Goal: Task Accomplishment & Management: Manage account settings

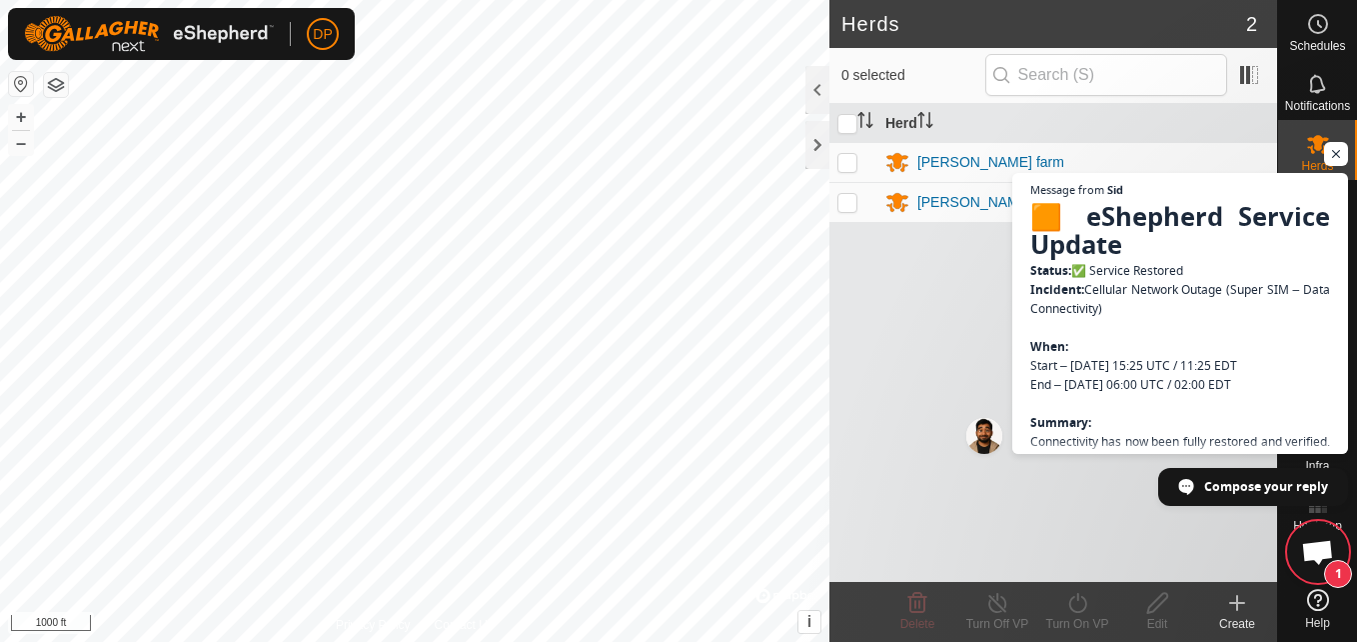
scroll to position [2078, 0]
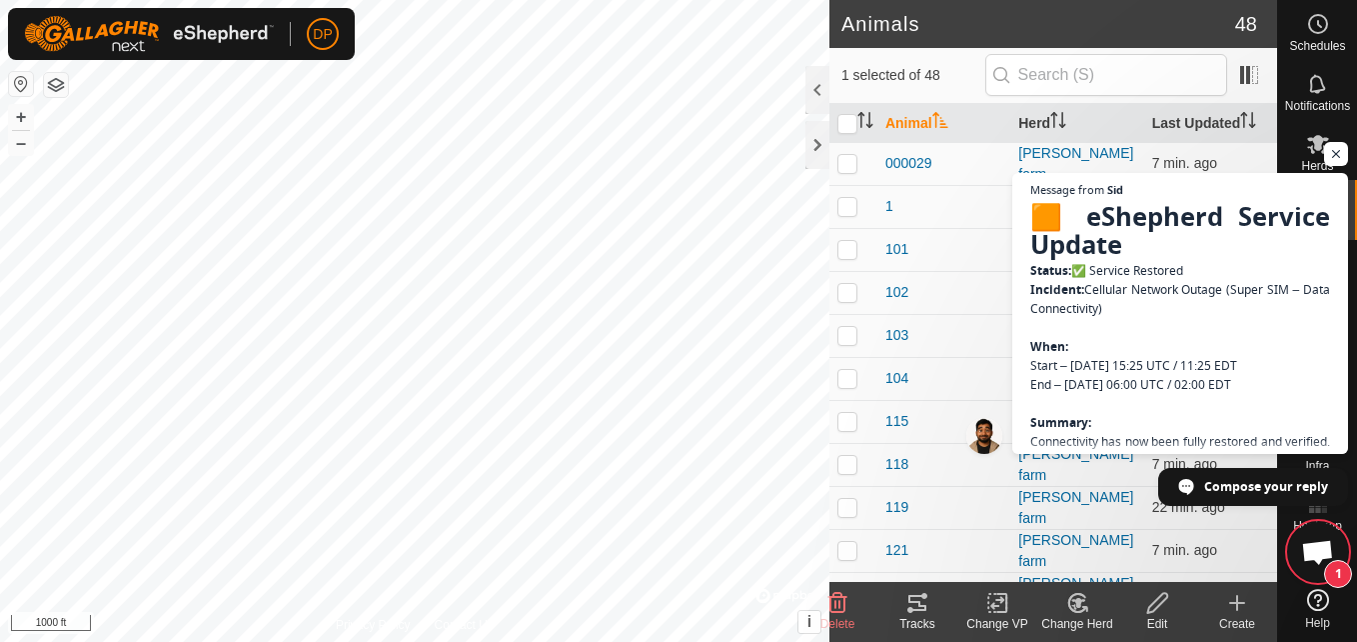
click at [922, 602] on icon at bounding box center [918, 603] width 24 height 24
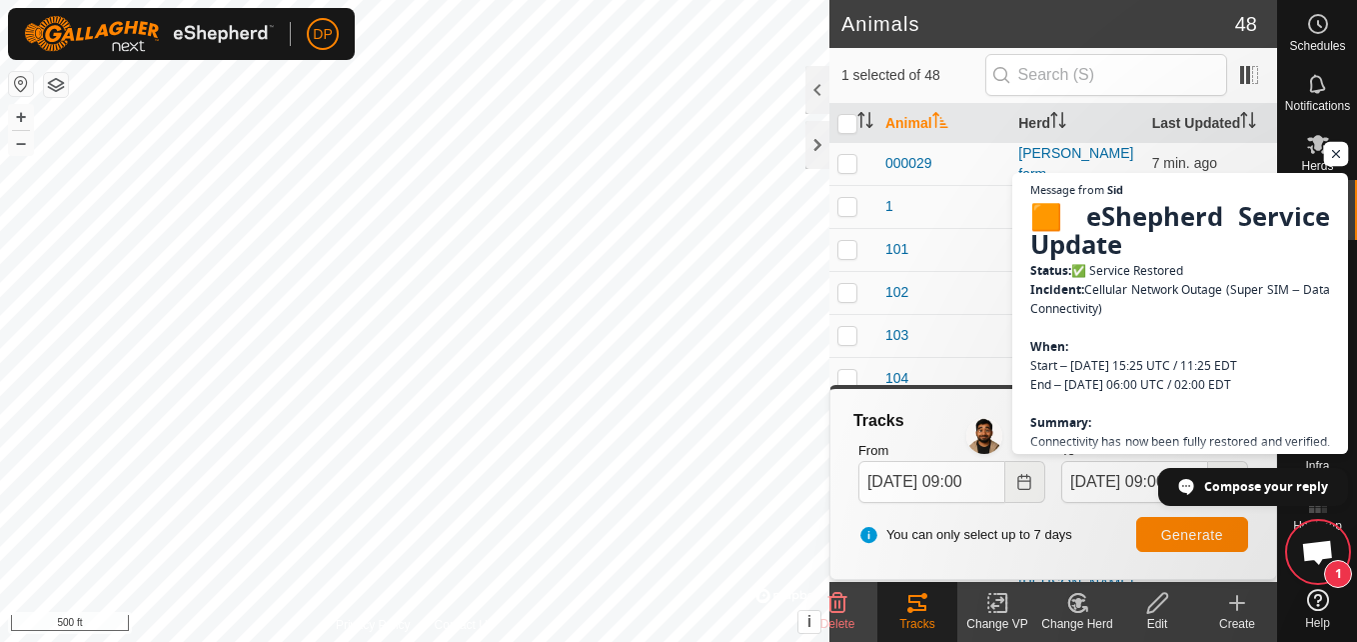
click at [1340, 158] on span "Open chat" at bounding box center [1336, 154] width 25 height 25
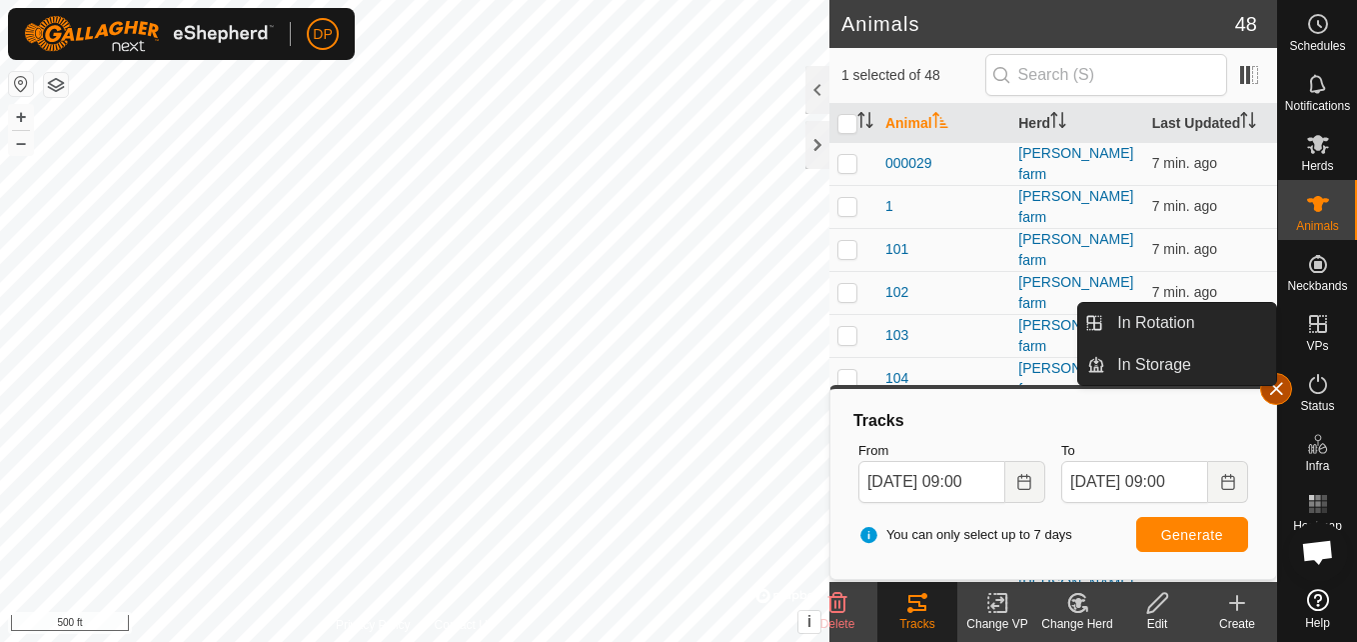
click at [1272, 389] on button "button" at bounding box center [1276, 389] width 32 height 32
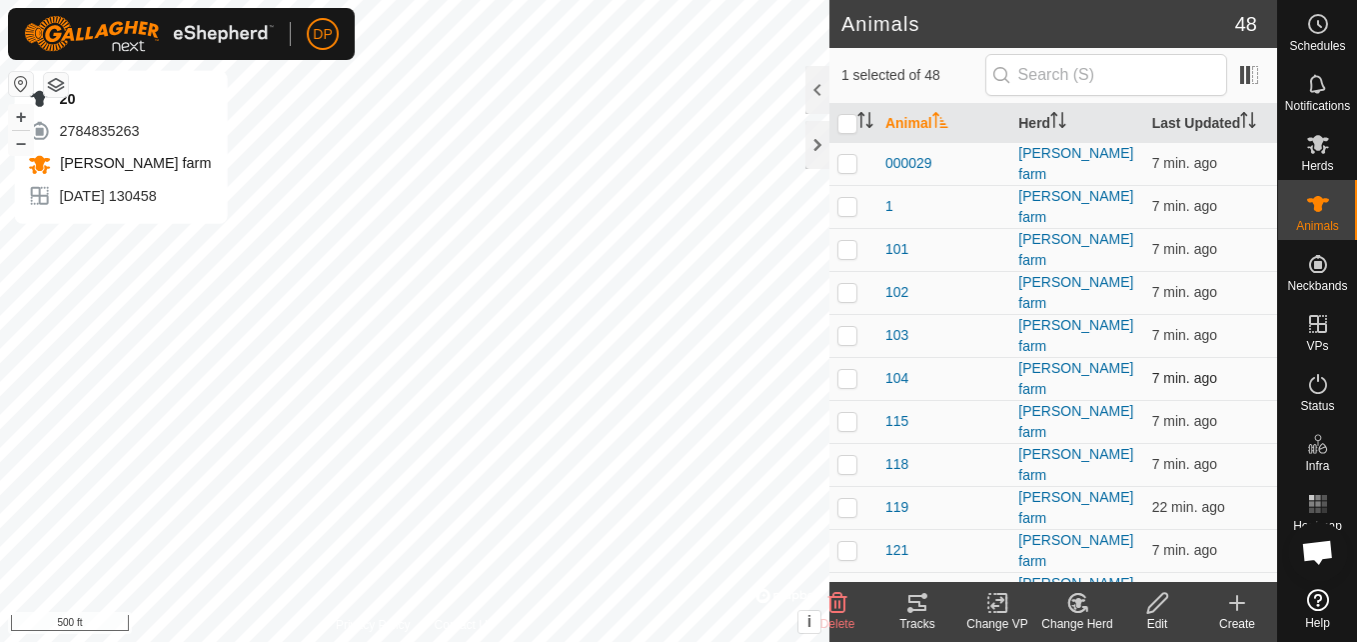
checkbox input "false"
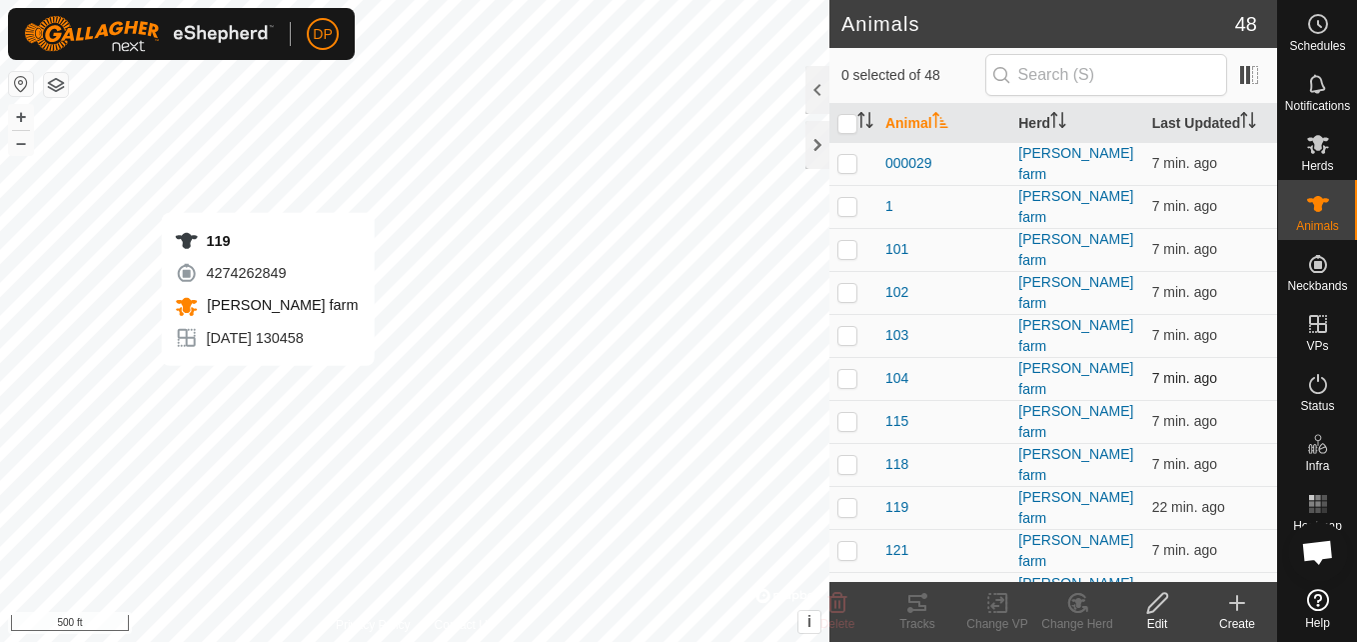
checkbox input "true"
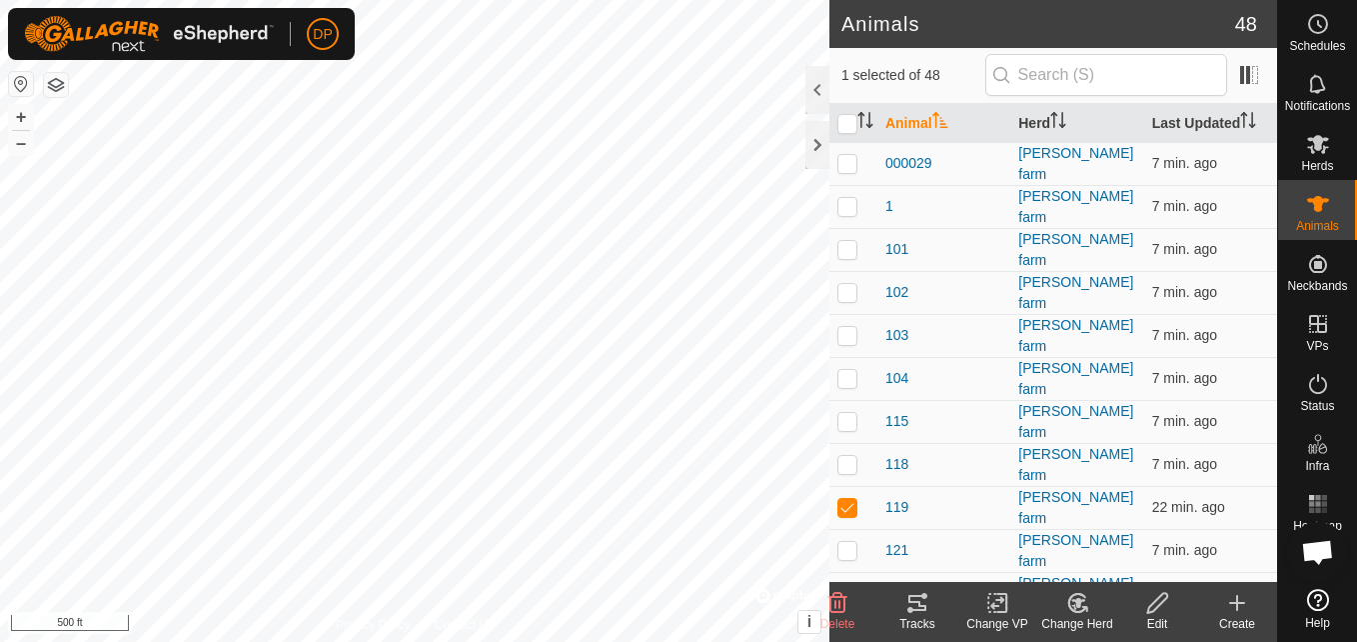
click at [915, 609] on icon at bounding box center [918, 603] width 18 height 16
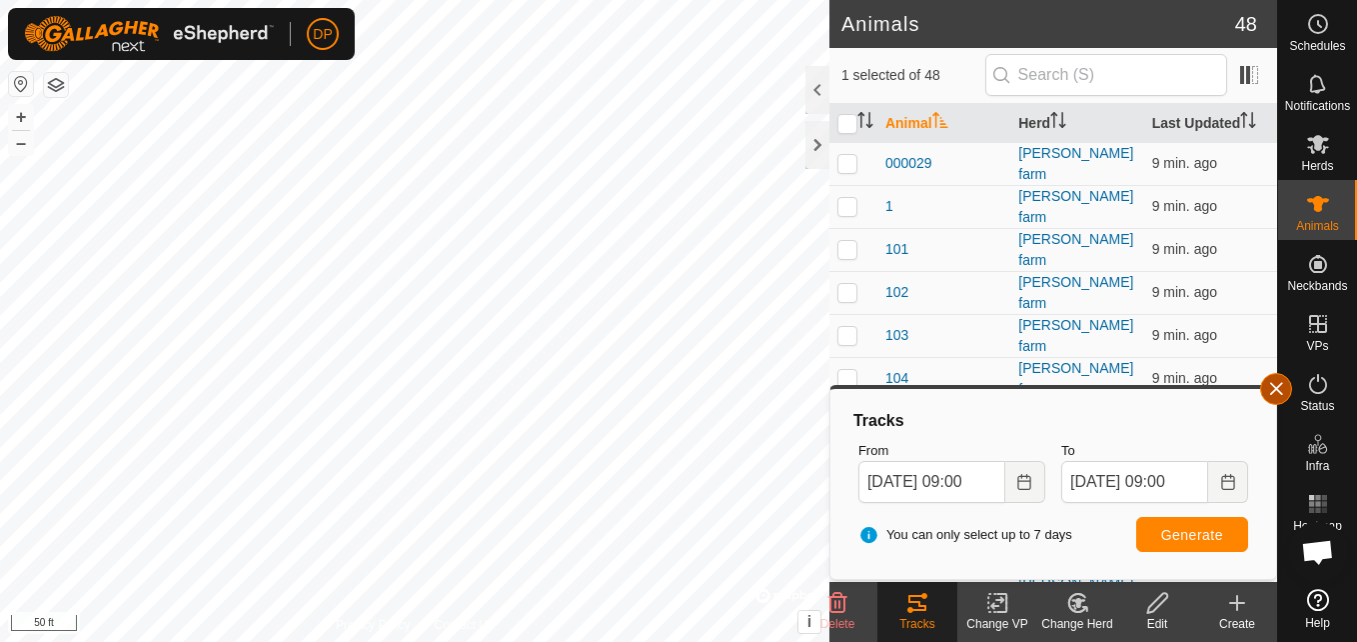
click at [1276, 381] on button "button" at bounding box center [1276, 389] width 32 height 32
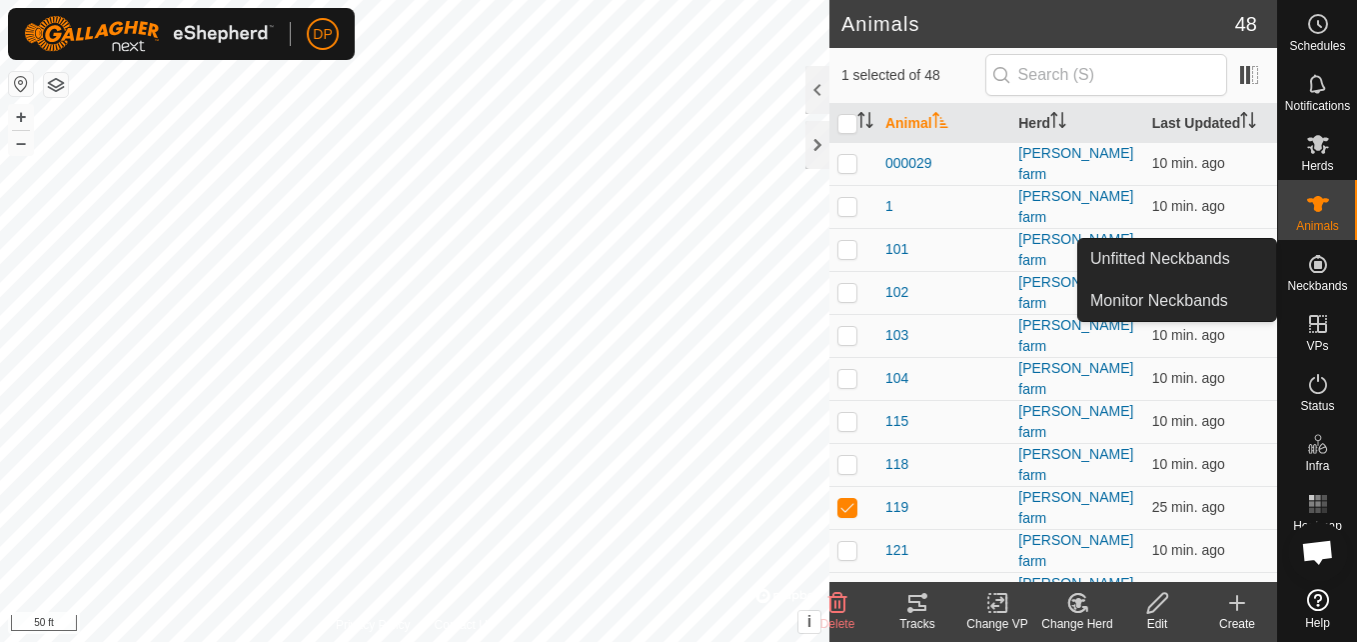
click at [1314, 261] on icon at bounding box center [1318, 264] width 24 height 24
click at [1234, 303] on link "Monitor Neckbands" at bounding box center [1177, 301] width 198 height 40
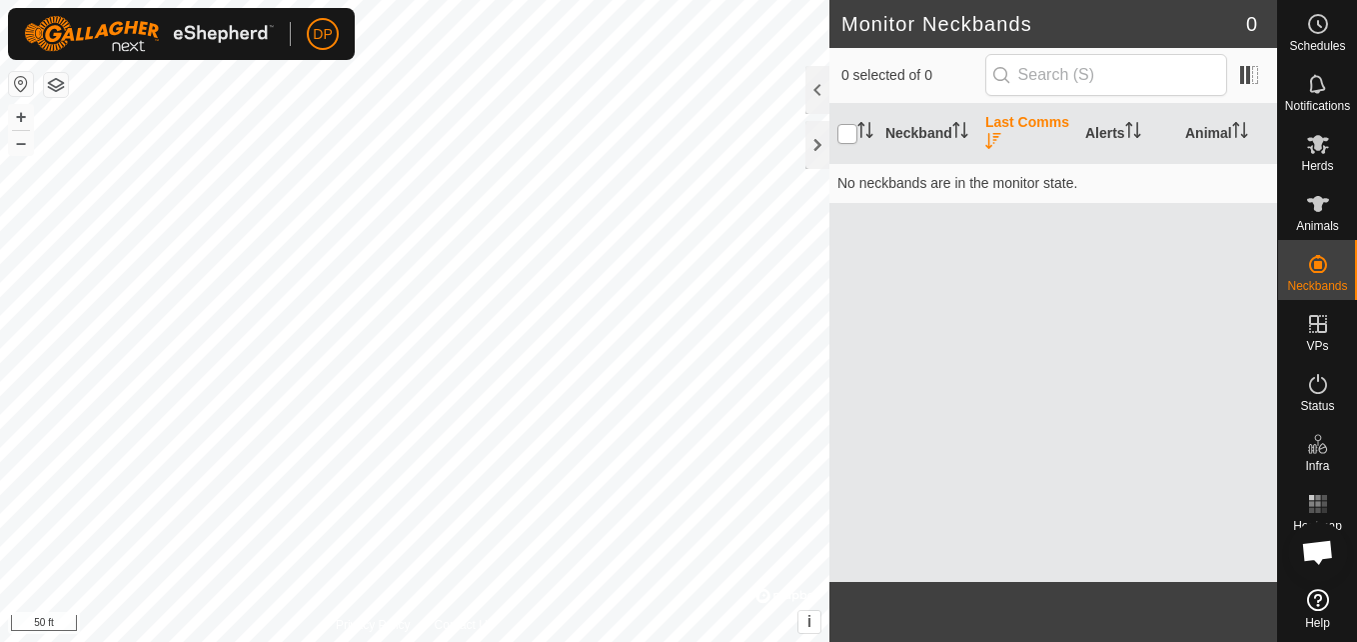
click at [850, 138] on input "checkbox" at bounding box center [848, 134] width 20 height 20
click at [847, 133] on input "checkbox" at bounding box center [848, 134] width 20 height 20
checkbox input "false"
drag, startPoint x: 847, startPoint y: 133, endPoint x: 856, endPoint y: 115, distance: 20.1
click at [856, 115] on th at bounding box center [854, 134] width 48 height 60
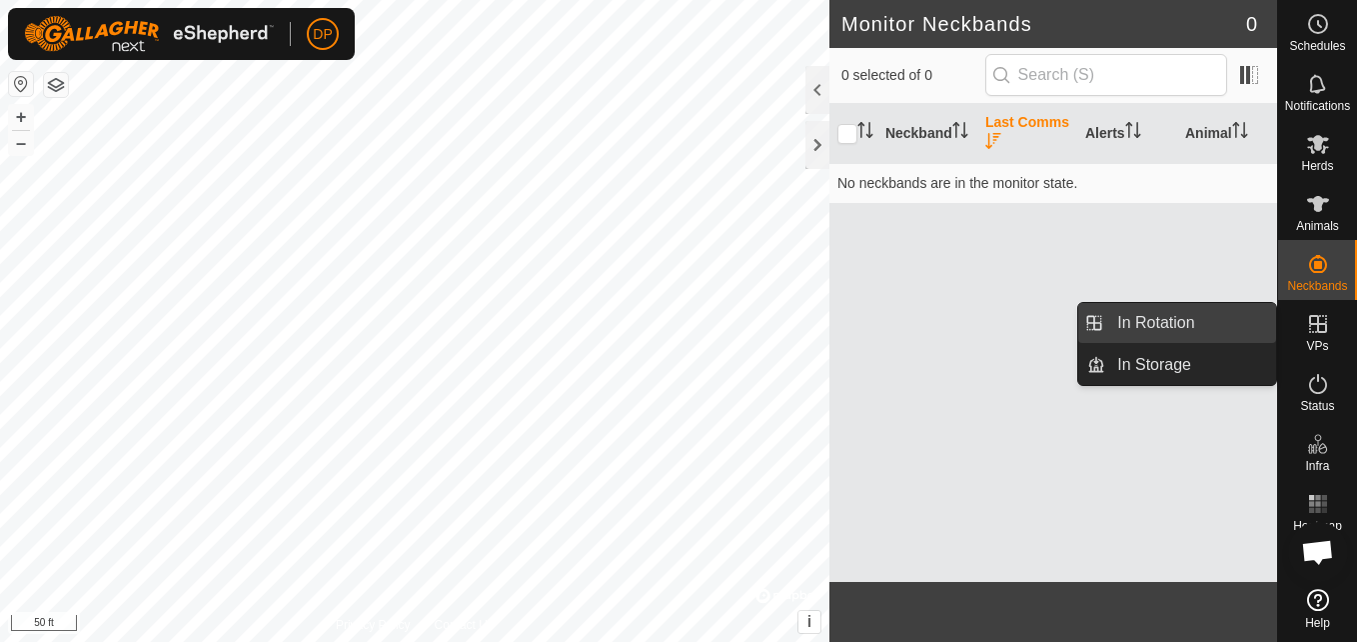
click at [1222, 313] on link "In Rotation" at bounding box center [1190, 323] width 171 height 40
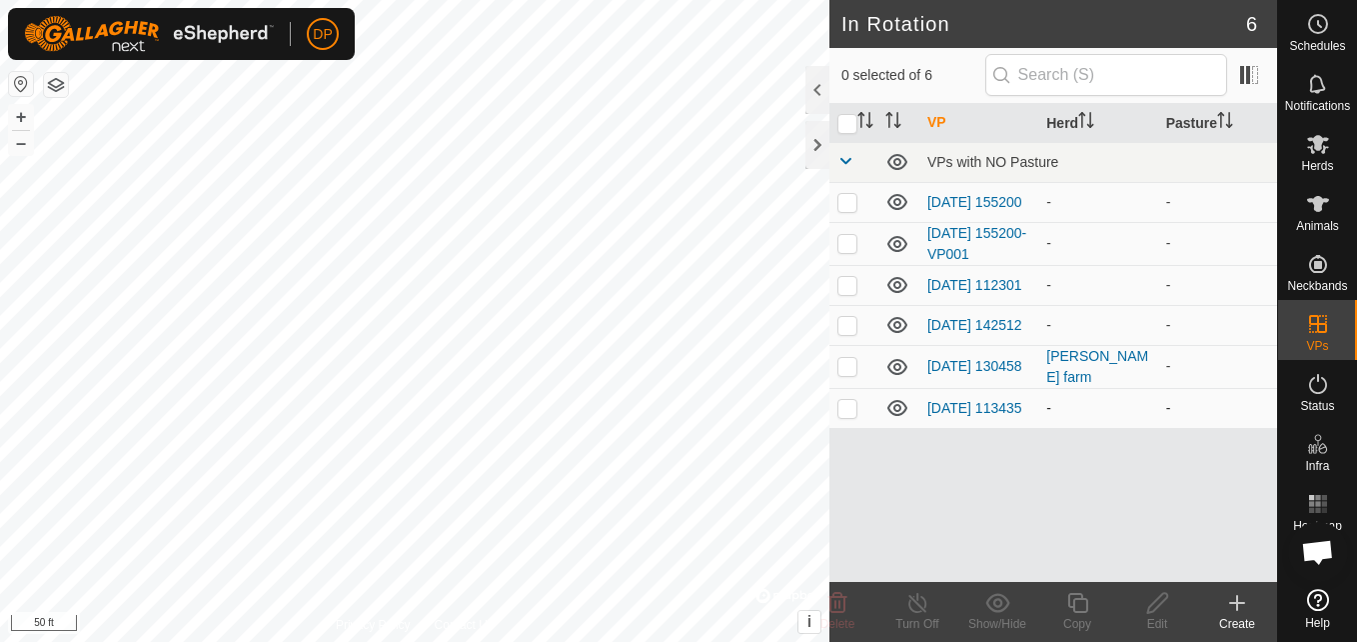
click at [894, 411] on icon at bounding box center [898, 408] width 24 height 24
click at [896, 333] on icon at bounding box center [898, 325] width 20 height 16
click at [899, 294] on icon at bounding box center [898, 285] width 24 height 24
click at [899, 241] on icon at bounding box center [898, 244] width 24 height 24
click at [894, 202] on icon at bounding box center [898, 202] width 24 height 24
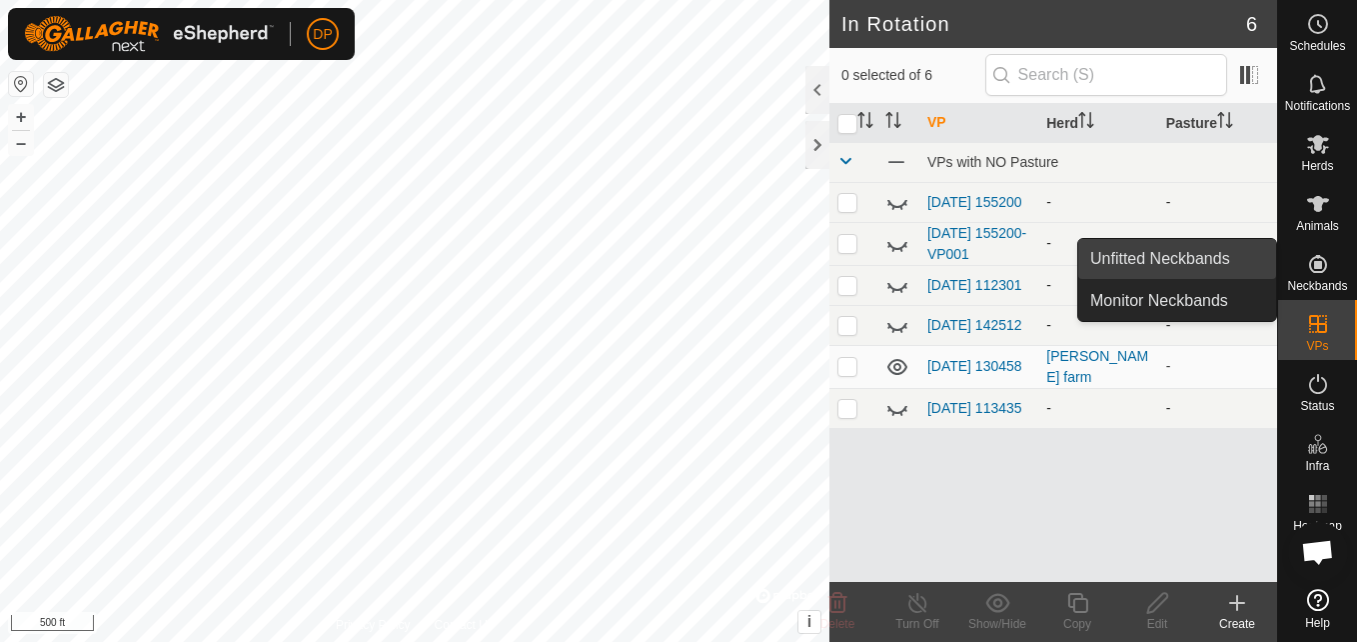
click at [1221, 258] on link "Unfitted Neckbands" at bounding box center [1177, 259] width 198 height 40
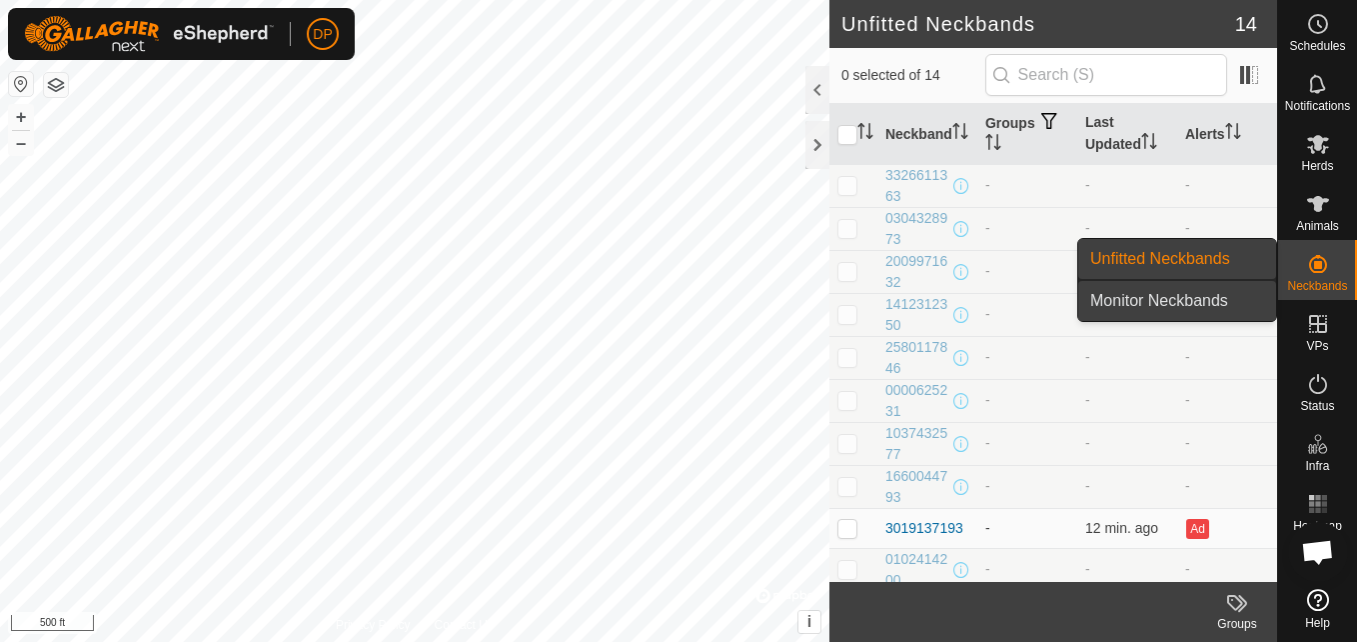
click at [1233, 295] on link "Monitor Neckbands" at bounding box center [1177, 301] width 198 height 40
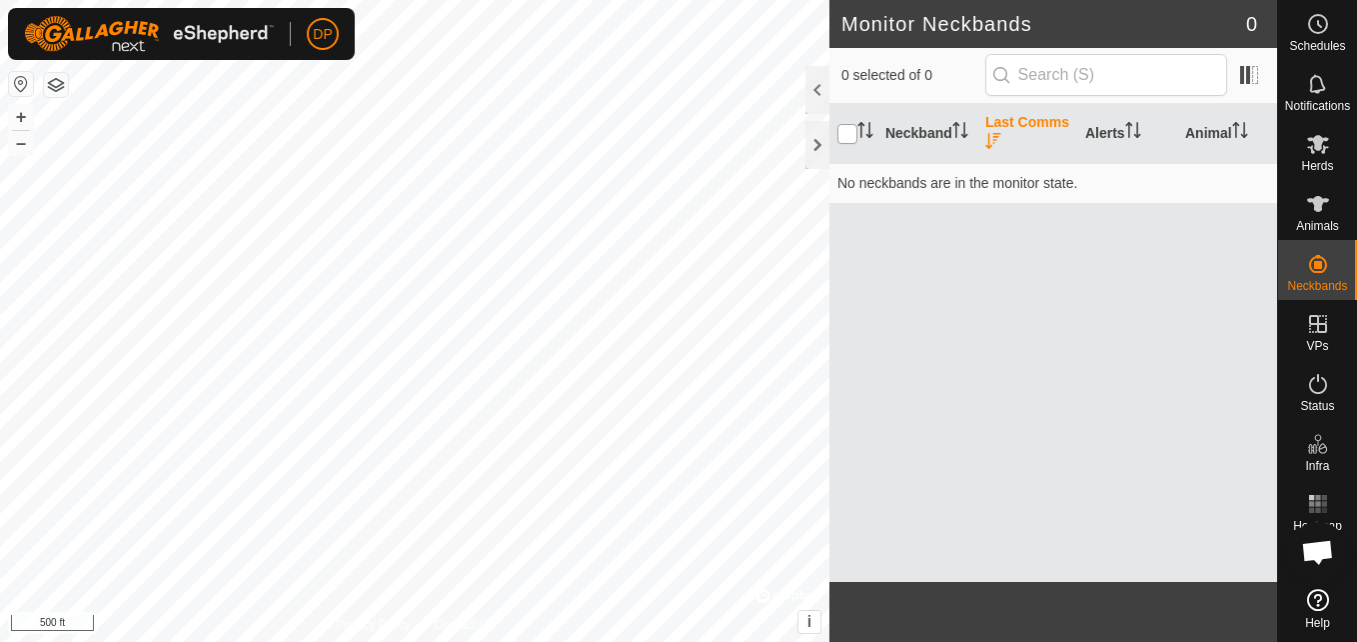
click at [851, 131] on input "checkbox" at bounding box center [848, 134] width 20 height 20
click at [1141, 131] on icon "Activate to sort" at bounding box center [1133, 130] width 16 height 16
click at [846, 130] on input "checkbox" at bounding box center [848, 134] width 20 height 20
checkbox input "false"
click at [988, 133] on icon "Activate to sort" at bounding box center [993, 141] width 16 height 16
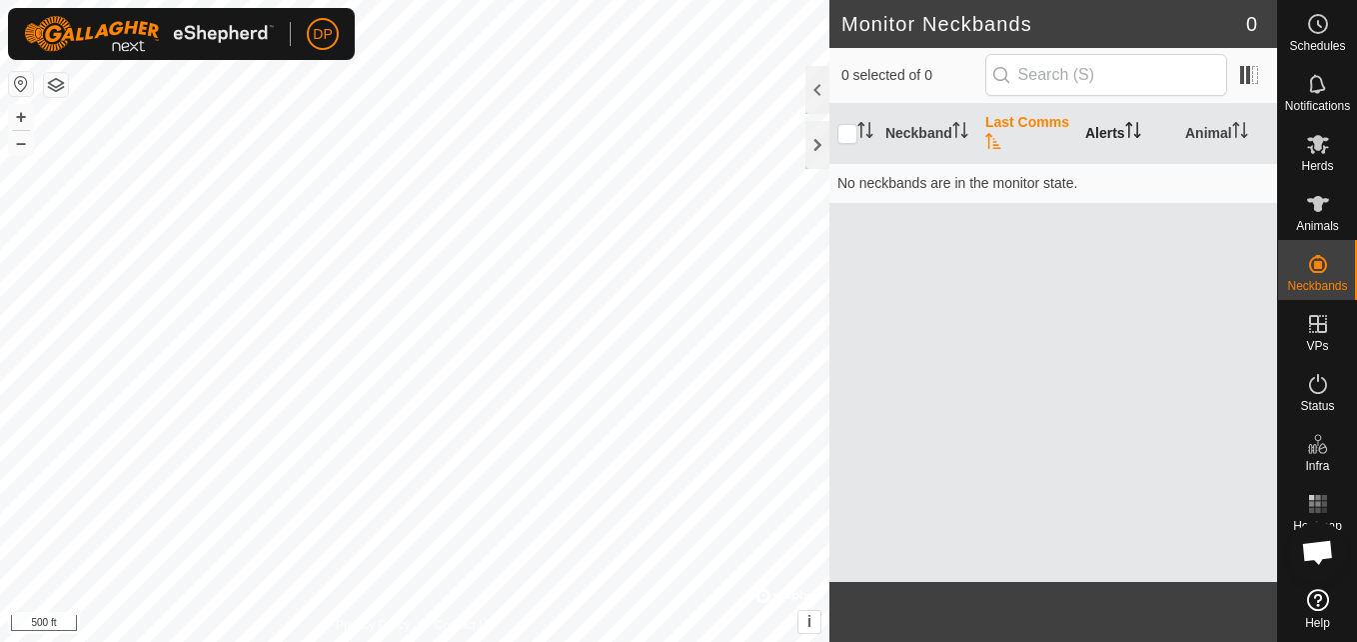
drag, startPoint x: 851, startPoint y: 134, endPoint x: 1315, endPoint y: 556, distance: 627.6
click at [1315, 556] on span "Open chat" at bounding box center [1317, 554] width 33 height 28
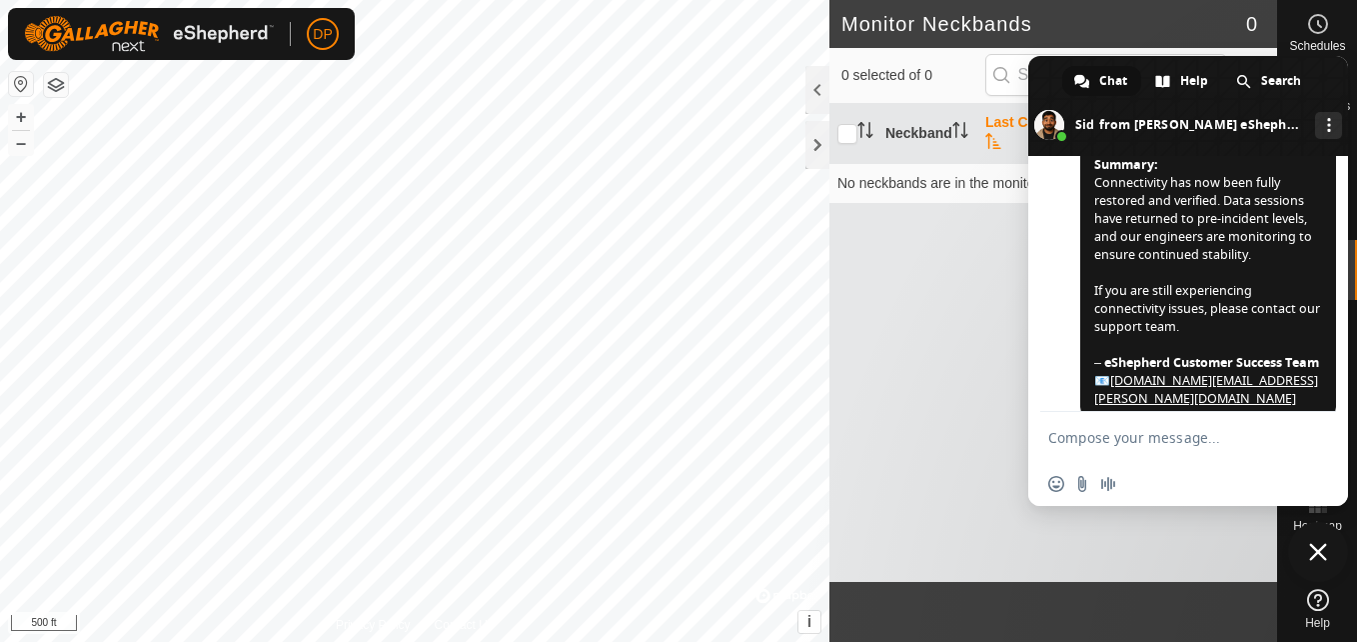
scroll to position [2678, 0]
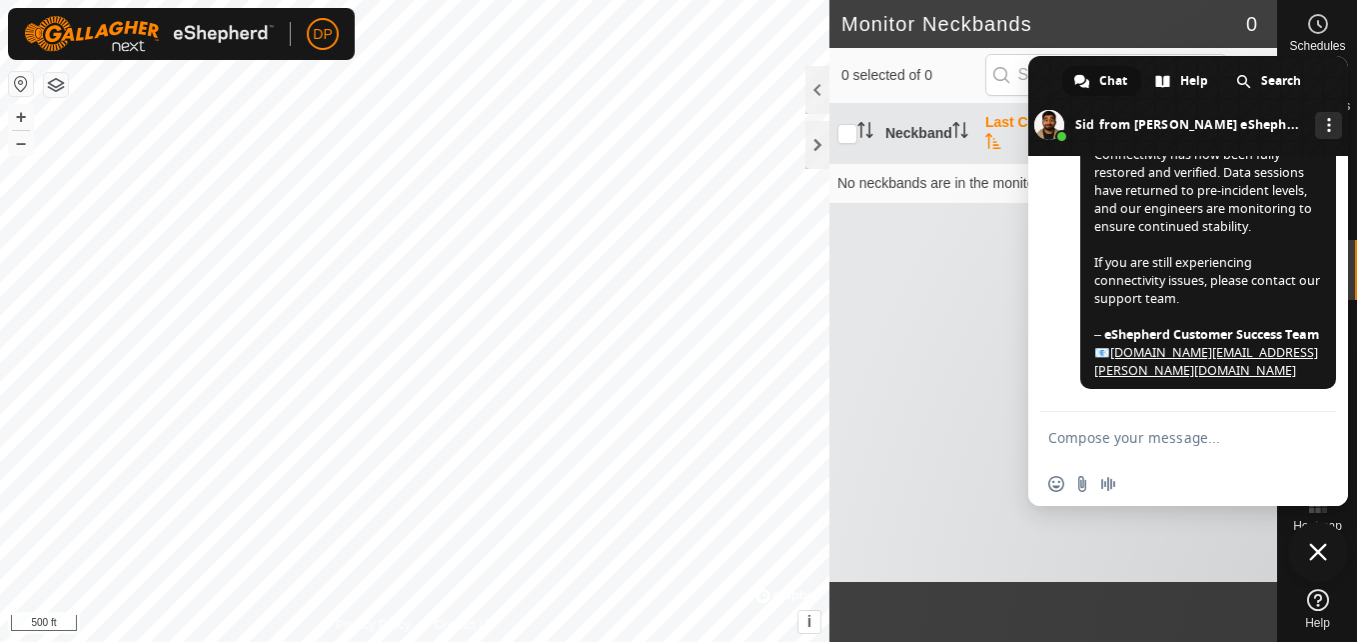
click at [1312, 550] on span "Close chat" at bounding box center [1318, 552] width 18 height 18
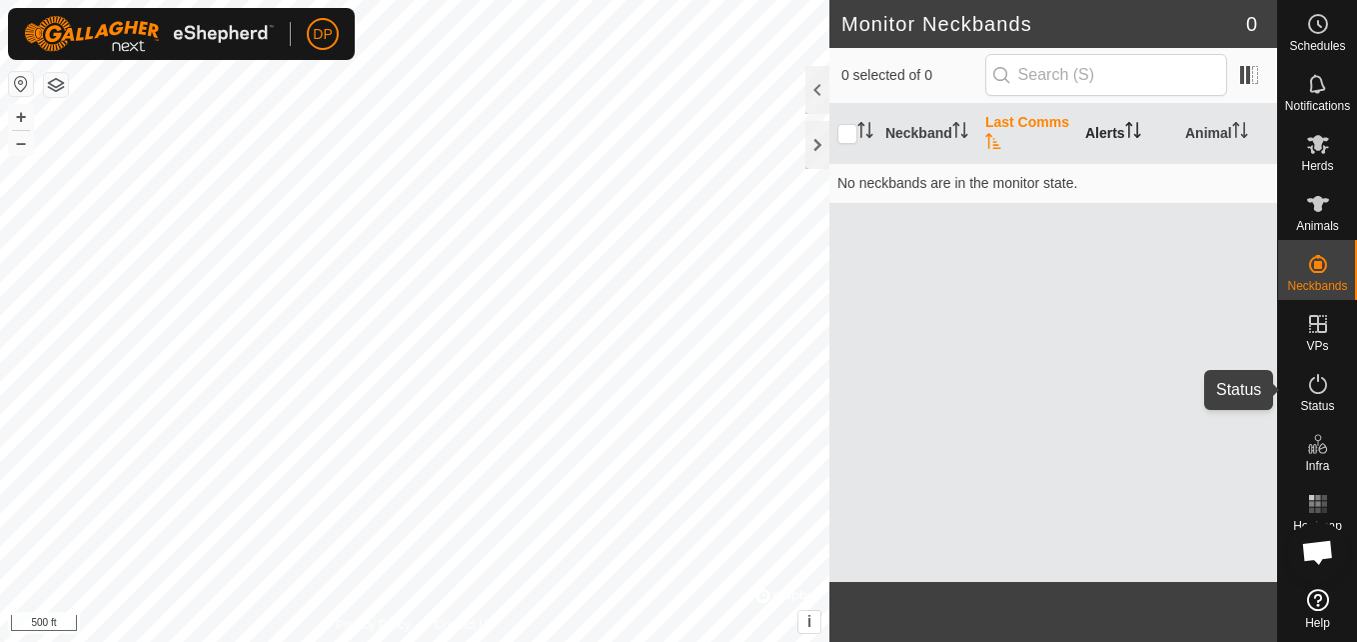
click at [1314, 379] on icon at bounding box center [1318, 384] width 24 height 24
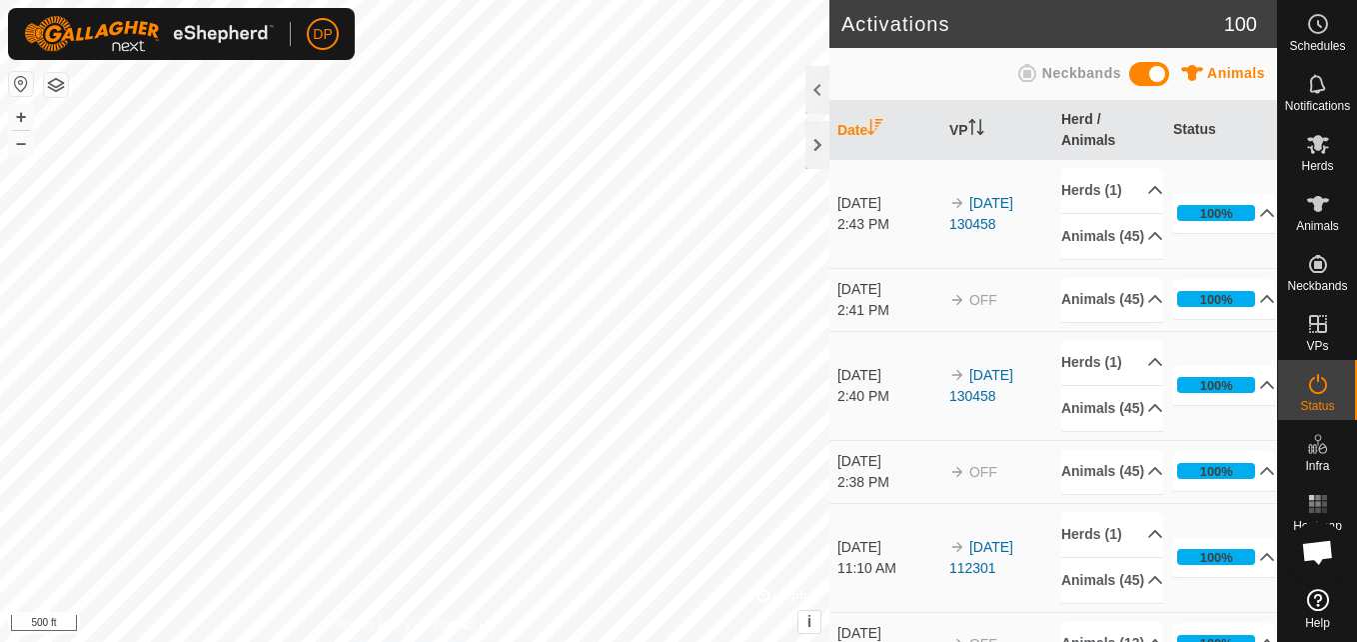
click at [1244, 331] on td "100% In Progress Pending 0 Sent 0 Completed Confirmed 0 Overridden 0 Cancelled …" at bounding box center [1221, 299] width 112 height 63
click at [1316, 151] on icon at bounding box center [1318, 144] width 24 height 24
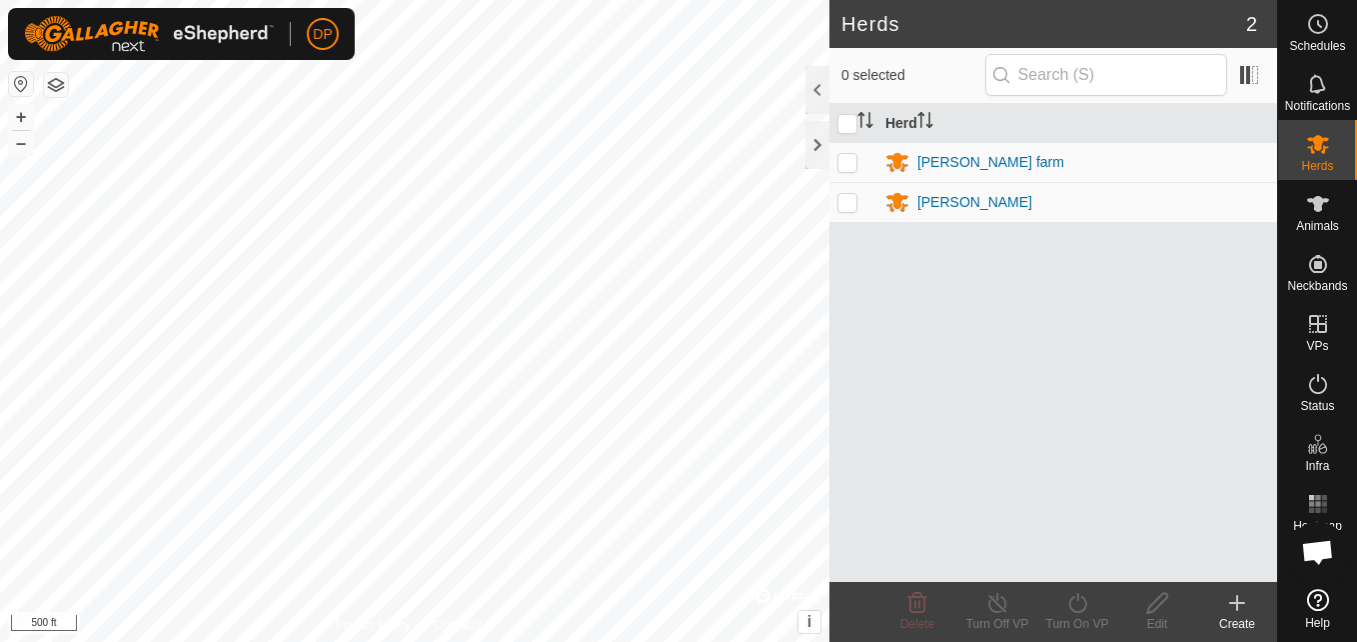
click at [843, 158] on p-checkbox at bounding box center [848, 162] width 20 height 16
checkbox input "true"
click at [1321, 214] on icon at bounding box center [1318, 204] width 24 height 24
